Goal: Book appointment/travel/reservation

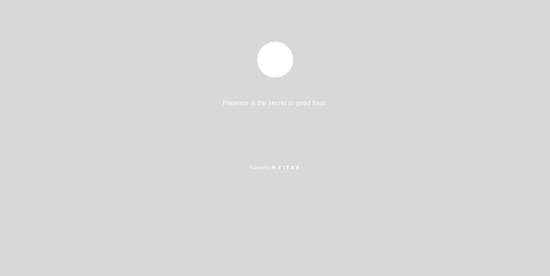
select select "es"
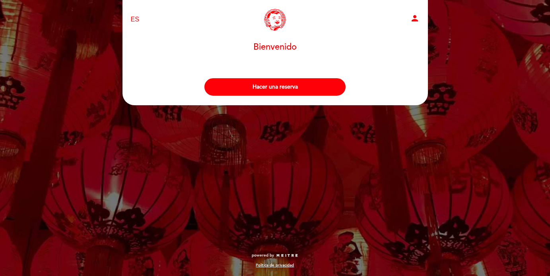
click at [240, 84] on button "Hacer una reserva" at bounding box center [274, 86] width 141 height 17
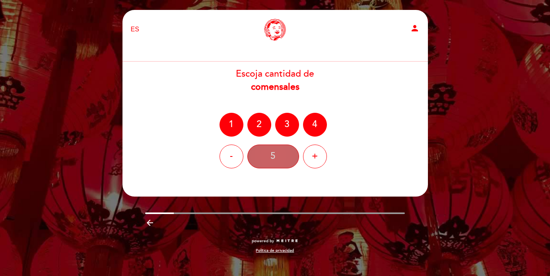
click at [273, 160] on div "5" at bounding box center [273, 157] width 52 height 24
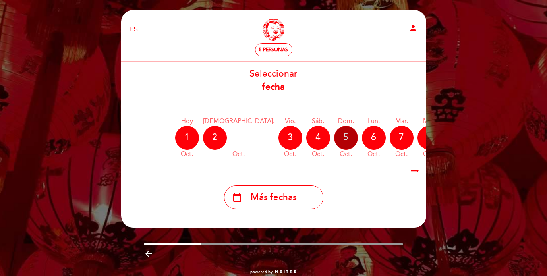
scroll to position [0, 42]
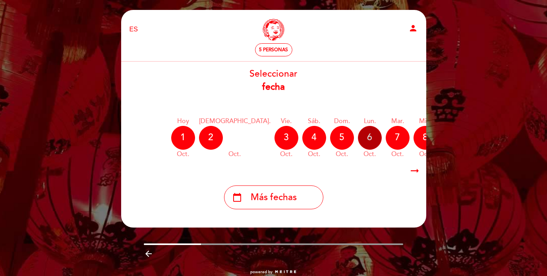
click at [358, 138] on div "6" at bounding box center [370, 138] width 24 height 24
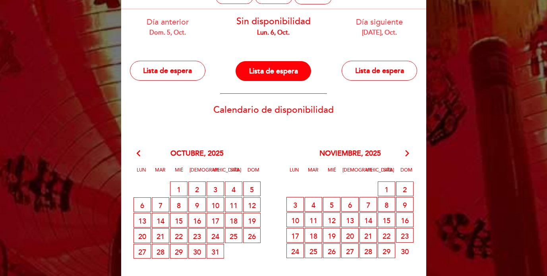
scroll to position [53, 0]
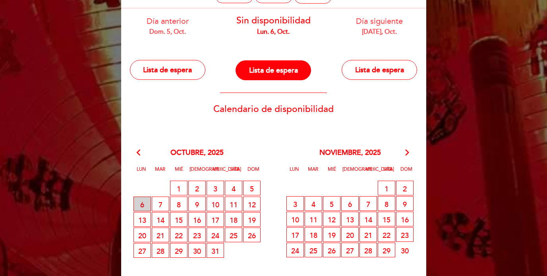
click at [144, 205] on span "6 LISTA DE ESPERA" at bounding box center [142, 204] width 17 height 15
click at [378, 68] on button "Lista de espera" at bounding box center [380, 70] width 76 height 20
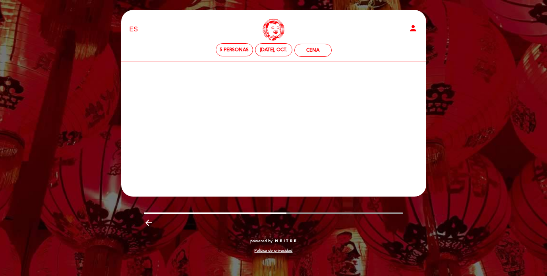
scroll to position [0, 0]
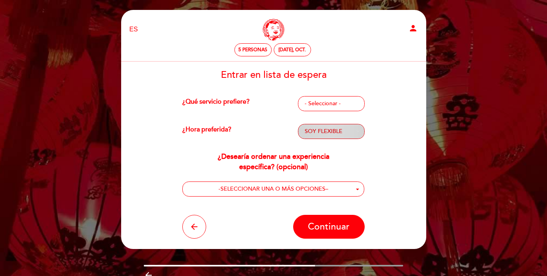
click at [353, 131] on span "SOY FLEXIBLE" at bounding box center [331, 132] width 53 height 8
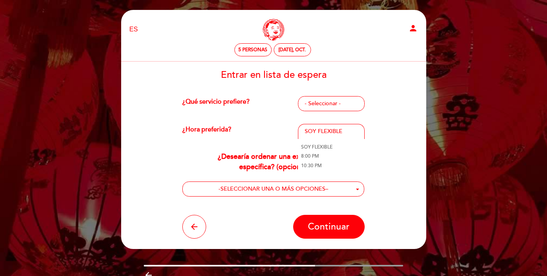
click at [395, 143] on div "Entrar en lista de espera ¿Qué servicio prefiere? - Seleccionar - CUALQUIER SER…" at bounding box center [274, 154] width 294 height 169
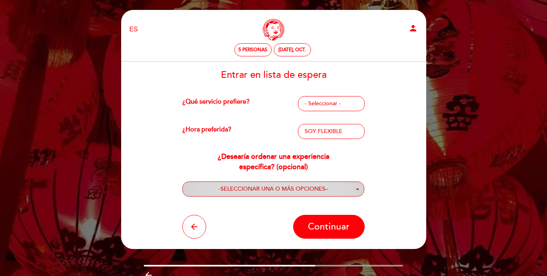
click at [352, 191] on button "- SELECCIONAR UNA O MÁS OPCIONES –" at bounding box center [273, 189] width 182 height 15
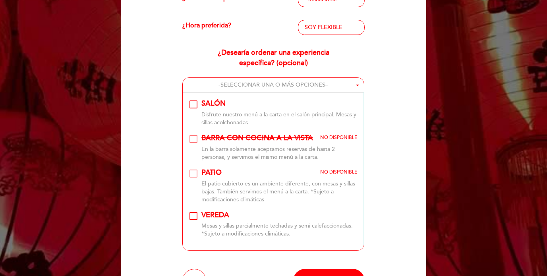
scroll to position [115, 0]
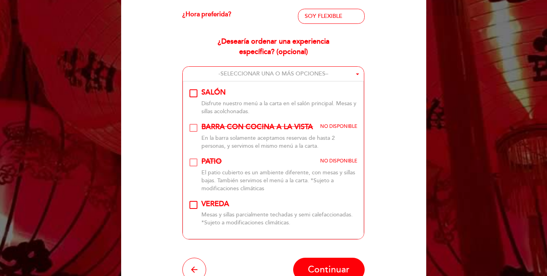
click at [283, 102] on div "Disfrute nuestro menú a la carta en el salón principal. Mesas y sillas acolchon…" at bounding box center [279, 108] width 156 height 16
click at [325, 268] on span "Continuar" at bounding box center [329, 269] width 42 height 11
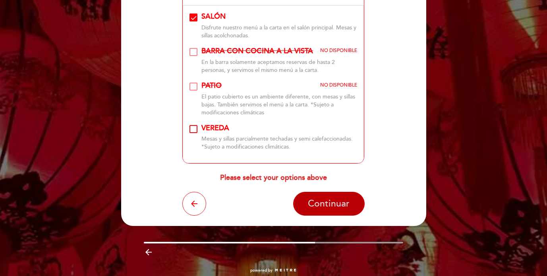
scroll to position [195, 0]
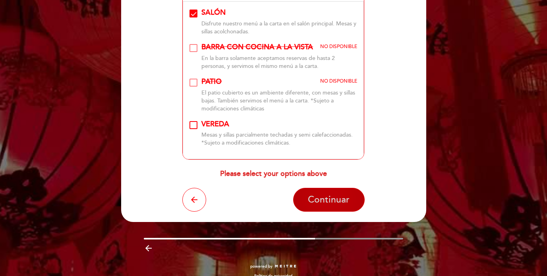
click at [319, 199] on span "Continuar" at bounding box center [329, 199] width 42 height 11
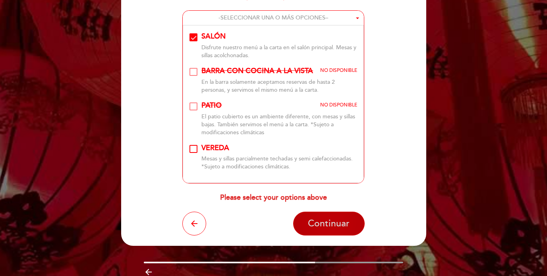
scroll to position [170, 0]
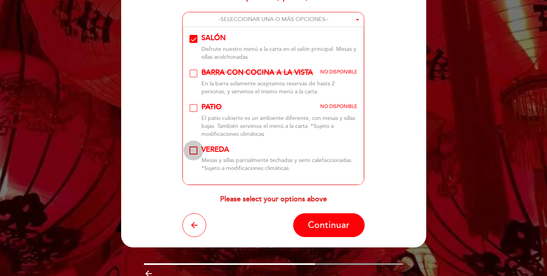
click at [194, 151] on div "VEREDA\a\9\9\9\9\9\9\9\9\9\9\a\9\9\9\9\9\9\9\9\9\9\a\9\9\9\9\9\9\9\9\9\a\9\9\9\…" at bounding box center [194, 151] width 8 height 8
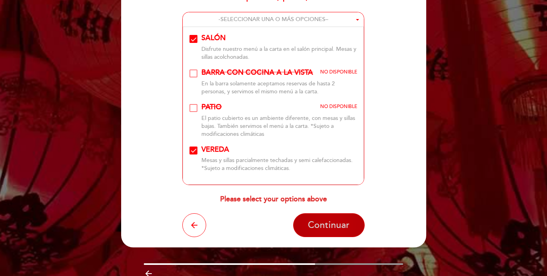
click at [334, 232] on button "Continuar" at bounding box center [329, 225] width 72 height 24
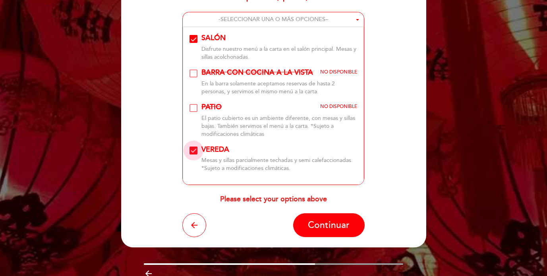
click at [198, 150] on div "VEREDA\a\9\9\9\9\9\9\9\9\9\9\a\9\9\9\9\9\9\9\9\9\9\a\9\9\9\9\9\9\9\9\9\a\9\9\9\…" at bounding box center [194, 151] width 8 height 8
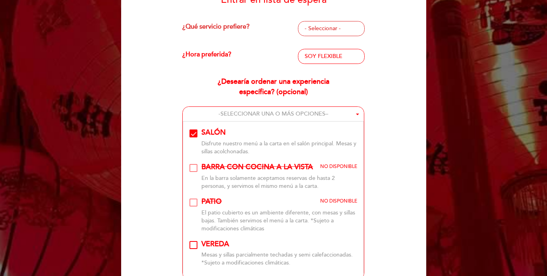
scroll to position [0, 0]
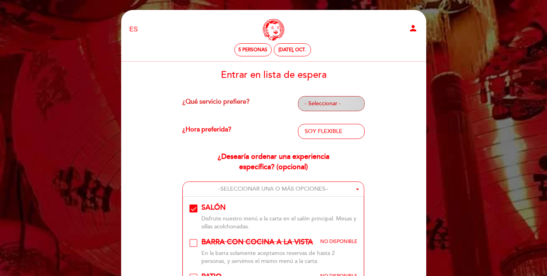
click at [340, 100] on span "- Seleccionar -" at bounding box center [331, 104] width 53 height 8
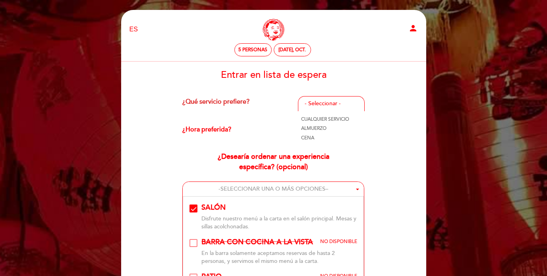
click at [333, 137] on link "CENA" at bounding box center [331, 138] width 67 height 10
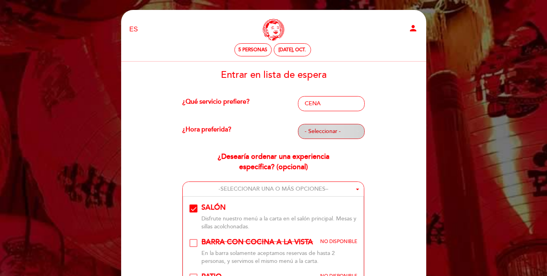
click at [342, 134] on span "- Seleccionar -" at bounding box center [331, 132] width 53 height 8
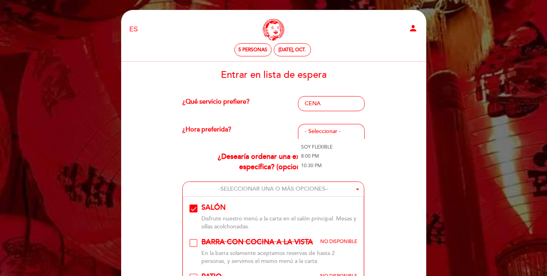
click at [330, 147] on link "SOY FLEXIBLE" at bounding box center [331, 147] width 67 height 10
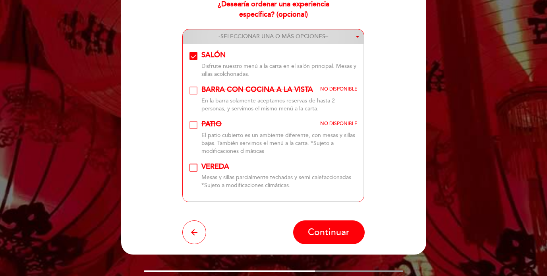
scroll to position [188, 0]
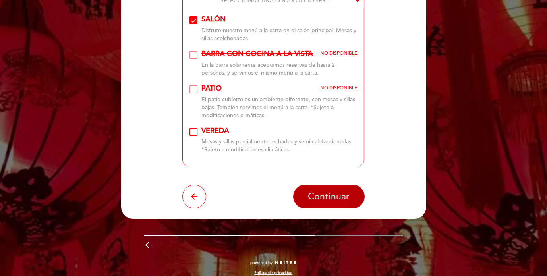
click at [333, 201] on span "Continuar" at bounding box center [329, 196] width 42 height 11
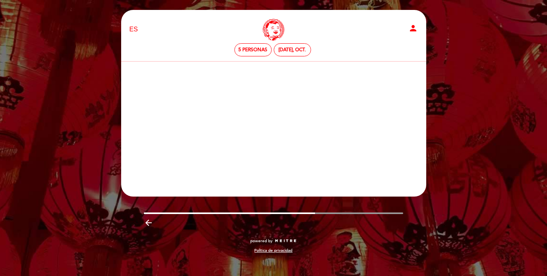
scroll to position [0, 0]
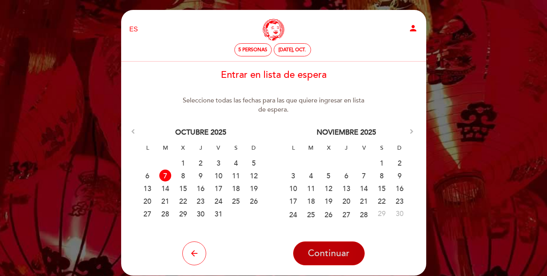
click at [329, 254] on span "Continuar" at bounding box center [329, 253] width 42 height 11
